Goal: Task Accomplishment & Management: Complete application form

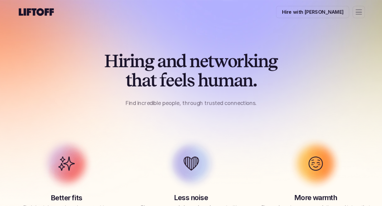
click at [321, 10] on p "Hire with [PERSON_NAME]" at bounding box center [313, 12] width 62 height 7
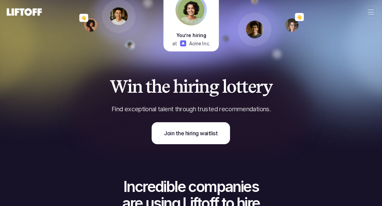
scroll to position [58, 0]
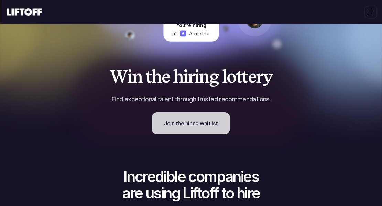
click at [212, 126] on p "Join the hiring waitlist" at bounding box center [191, 123] width 54 height 8
